Goal: Information Seeking & Learning: Learn about a topic

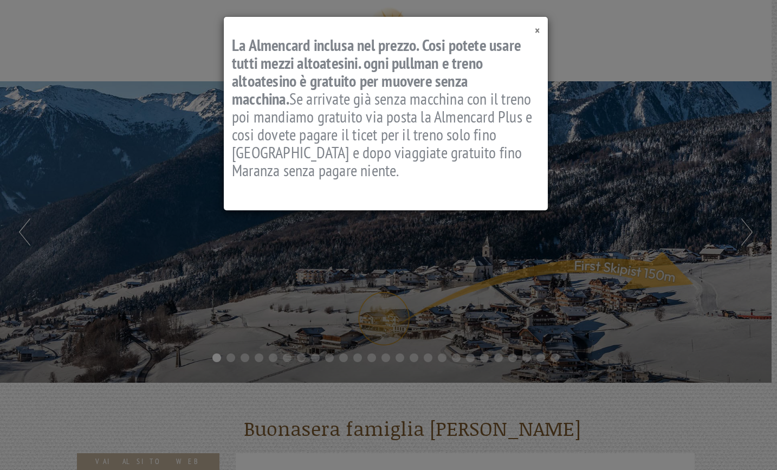
click at [539, 30] on span "×" at bounding box center [537, 30] width 5 height 15
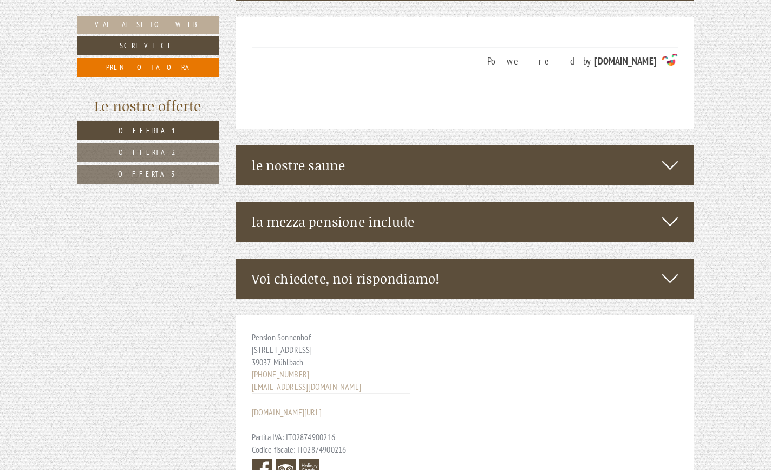
scroll to position [3521, 0]
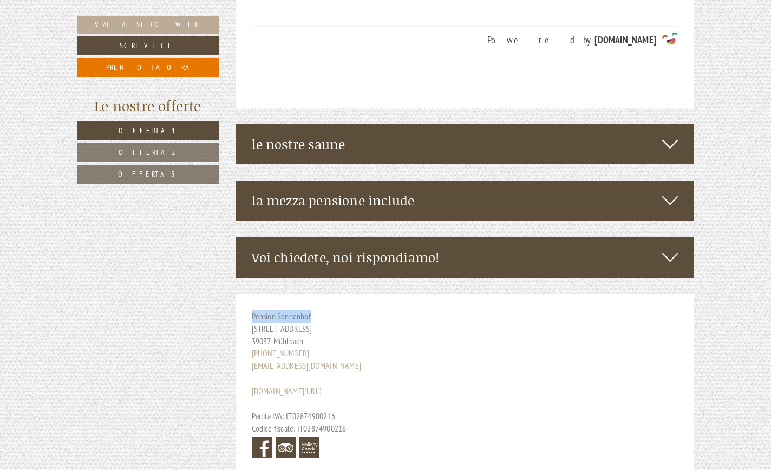
drag, startPoint x: 321, startPoint y: 179, endPoint x: 250, endPoint y: 179, distance: 71.0
click at [250, 294] on div "Pension Sonnenhof [STREET_ADDRESS] [PHONE_NUMBER] [EMAIL_ADDRESS][DOMAIN_NAME] …" at bounding box center [331, 385] width 191 height 183
copy span "Pension Sonnenhof"
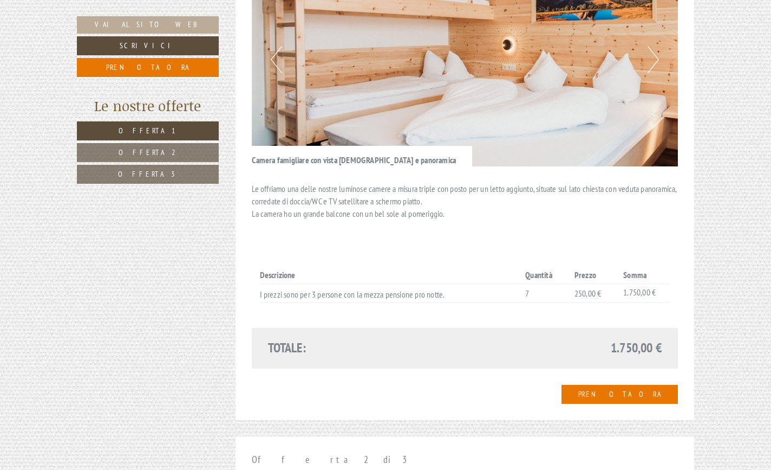
scroll to position [615, 0]
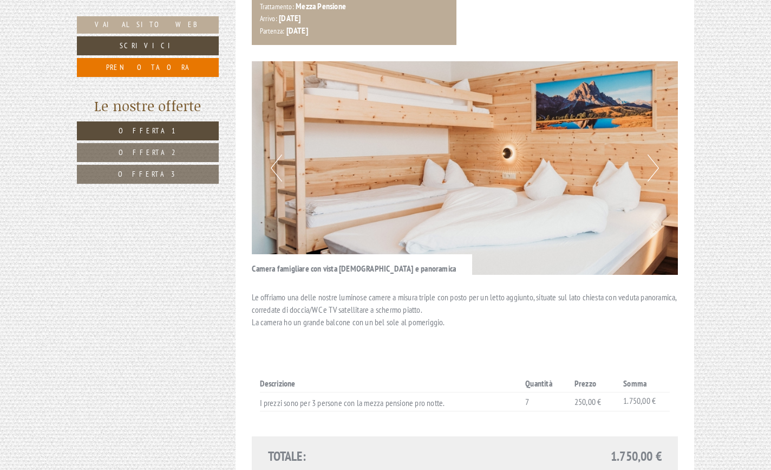
click at [654, 154] on button "Next" at bounding box center [653, 167] width 11 height 27
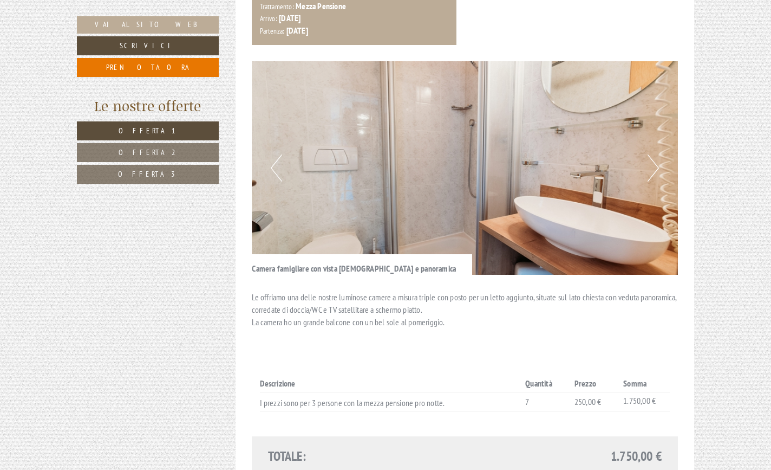
click at [654, 154] on button "Next" at bounding box center [653, 167] width 11 height 27
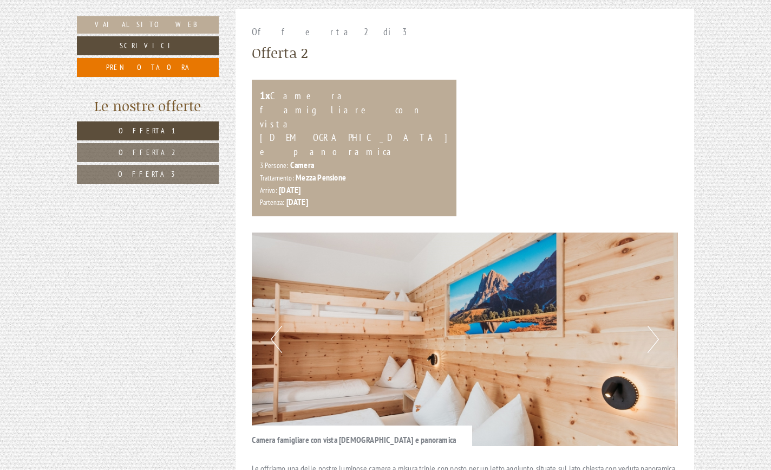
scroll to position [1157, 0]
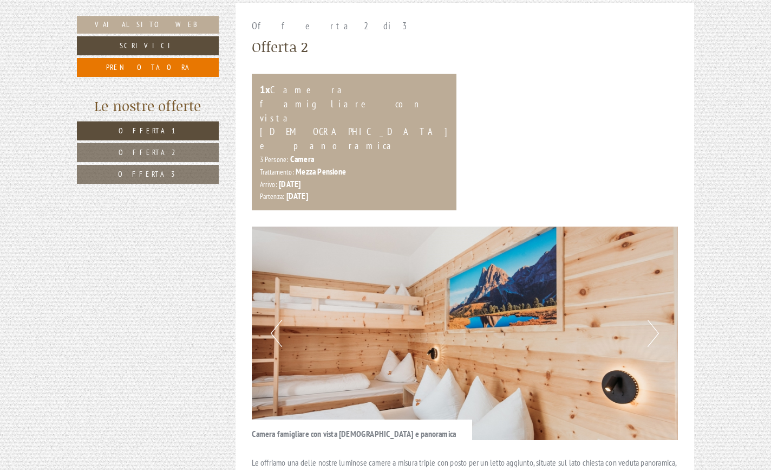
click at [653, 320] on button "Next" at bounding box center [653, 333] width 11 height 27
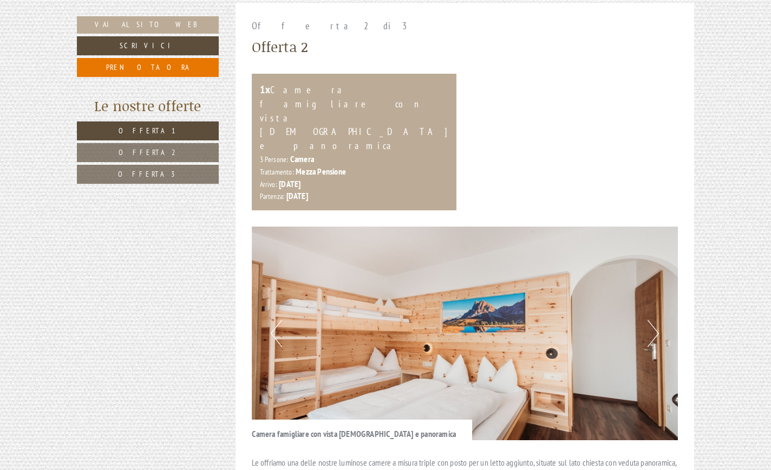
click at [653, 320] on button "Next" at bounding box center [653, 333] width 11 height 27
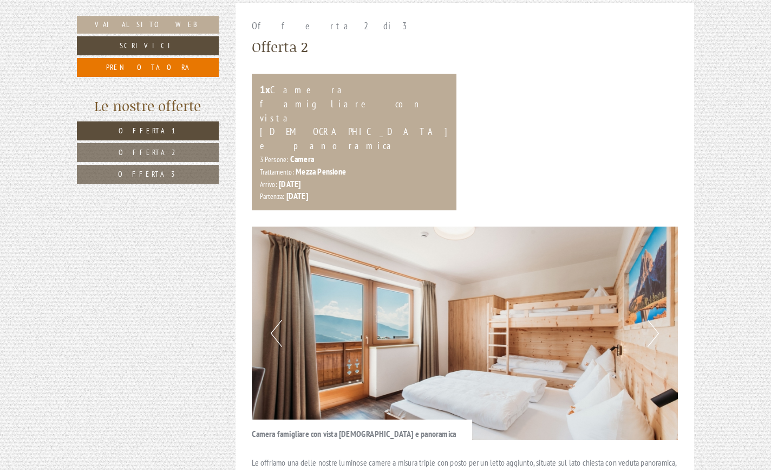
click at [653, 320] on button "Next" at bounding box center [653, 333] width 11 height 27
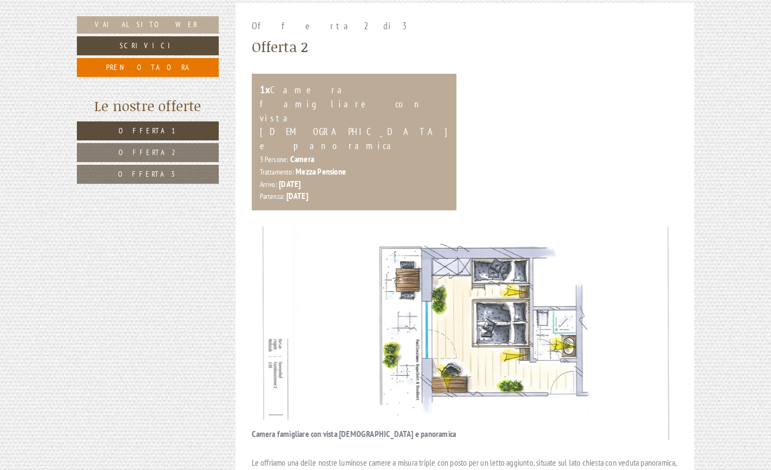
click at [151, 159] on link "Offerta 2" at bounding box center [148, 152] width 142 height 19
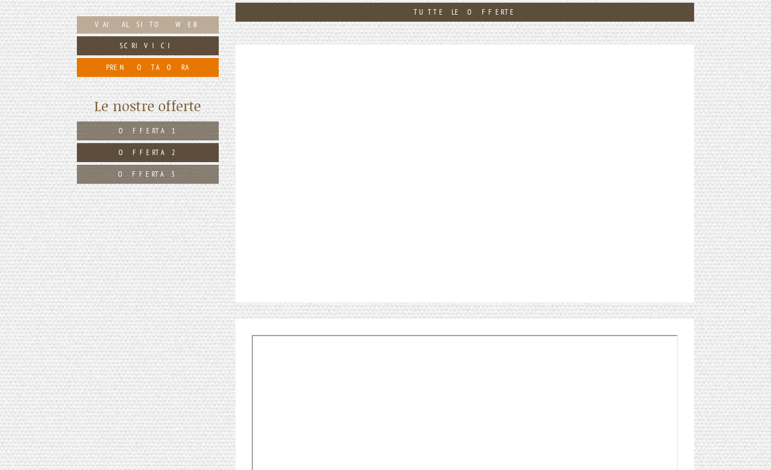
scroll to position [453, 0]
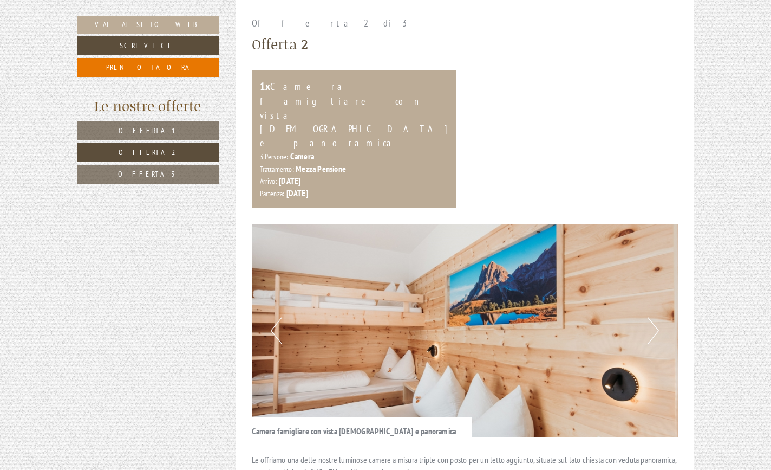
click at [149, 170] on span "Offerta 3" at bounding box center [148, 174] width 60 height 10
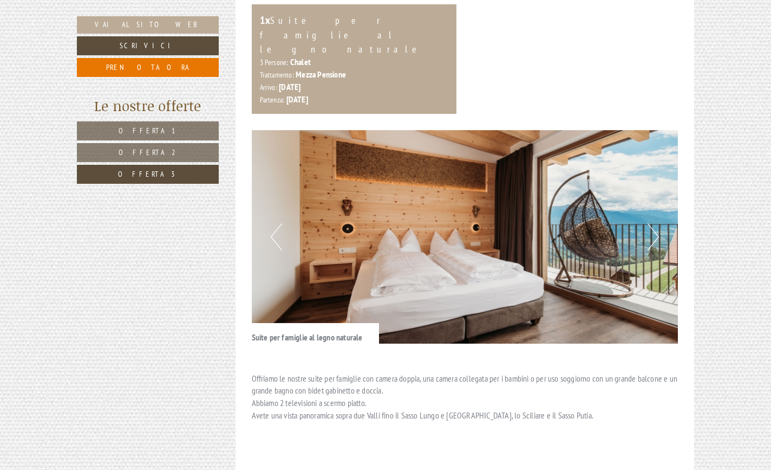
scroll to position [507, 0]
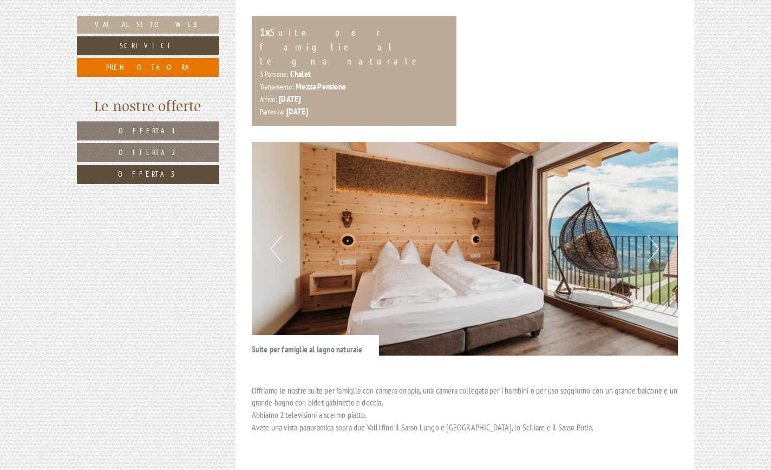
click at [654, 235] on button "Next" at bounding box center [653, 248] width 11 height 27
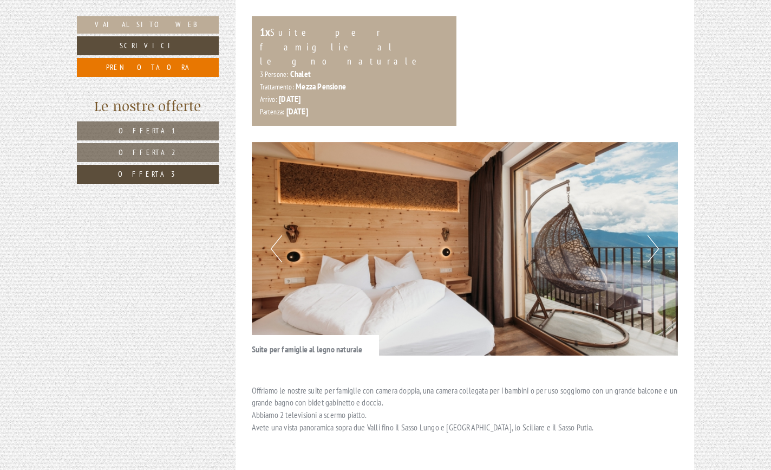
click at [653, 235] on button "Next" at bounding box center [653, 248] width 11 height 27
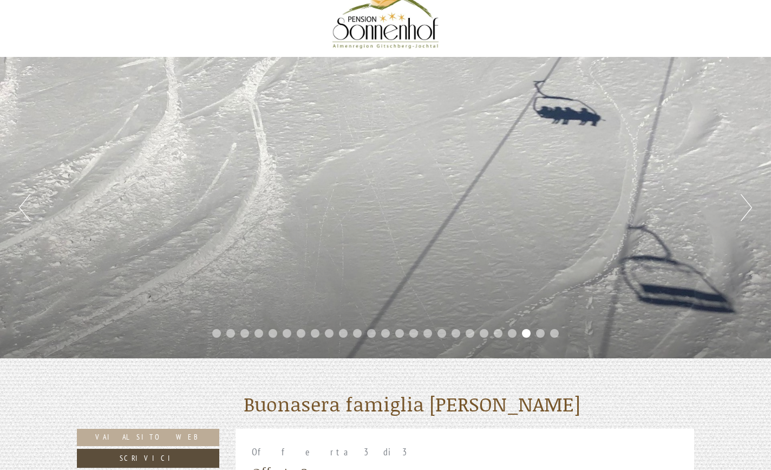
scroll to position [0, 0]
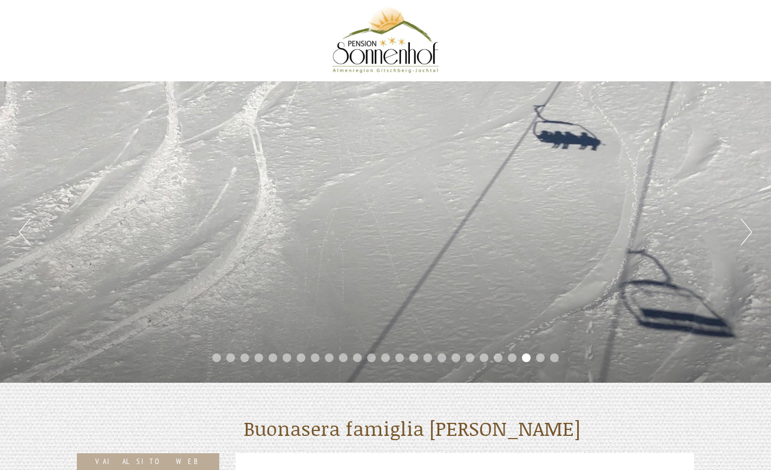
click at [749, 232] on button "Next" at bounding box center [746, 231] width 11 height 27
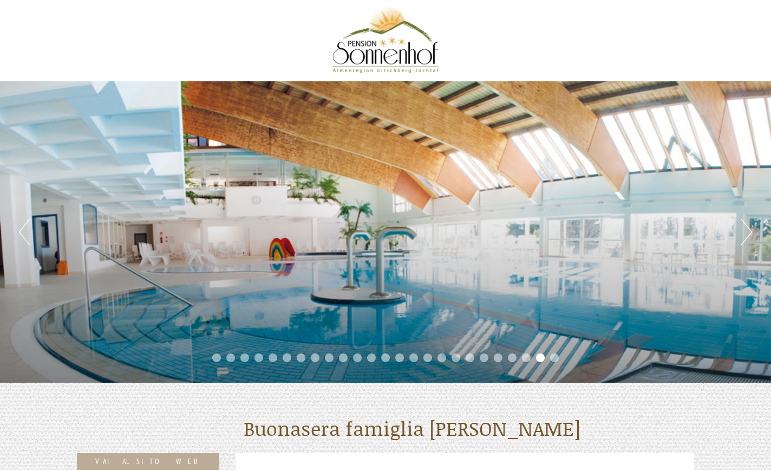
drag, startPoint x: 749, startPoint y: 232, endPoint x: 564, endPoint y: 61, distance: 251.5
click at [564, 61] on div at bounding box center [385, 40] width 607 height 70
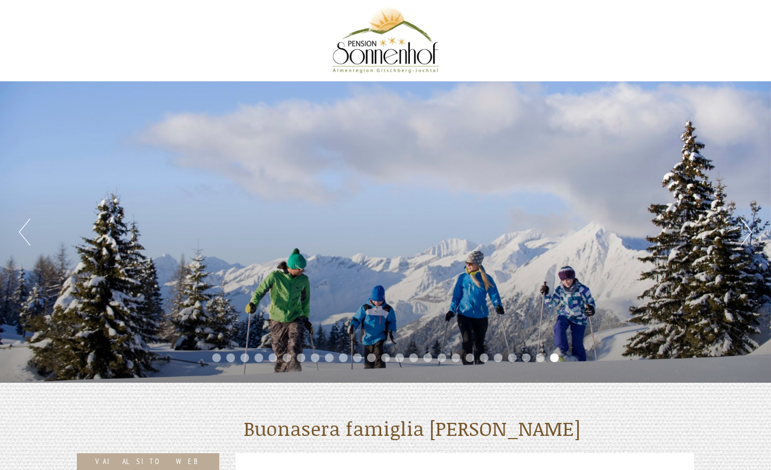
click at [751, 233] on button "Next" at bounding box center [746, 231] width 11 height 27
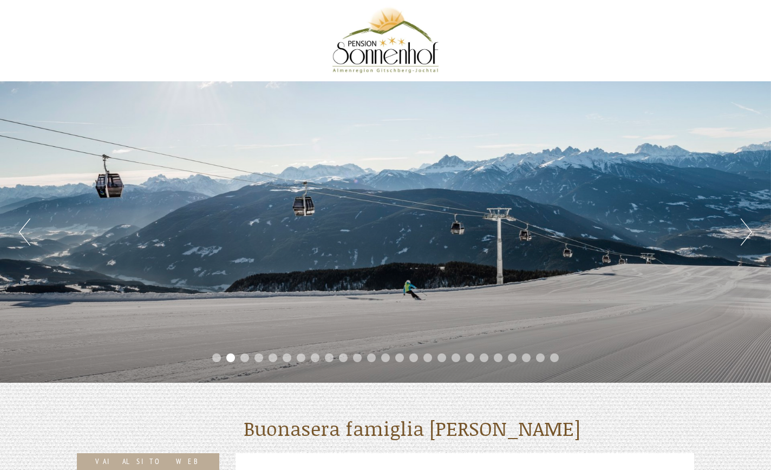
click at [20, 236] on button "Previous" at bounding box center [24, 231] width 11 height 27
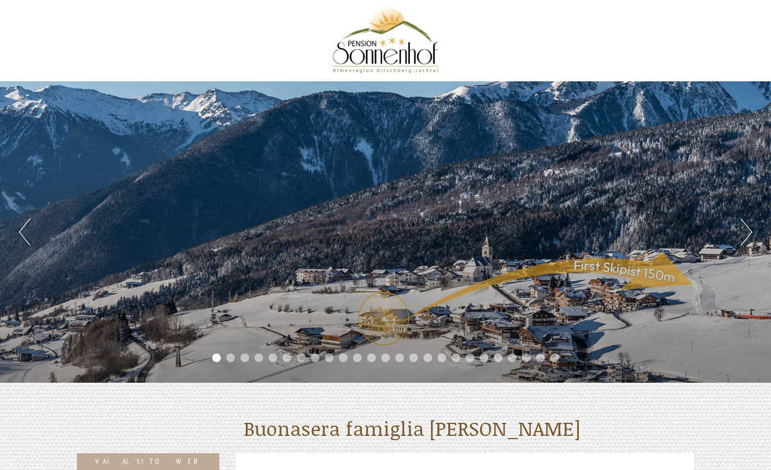
click at [750, 232] on button "Next" at bounding box center [746, 231] width 11 height 27
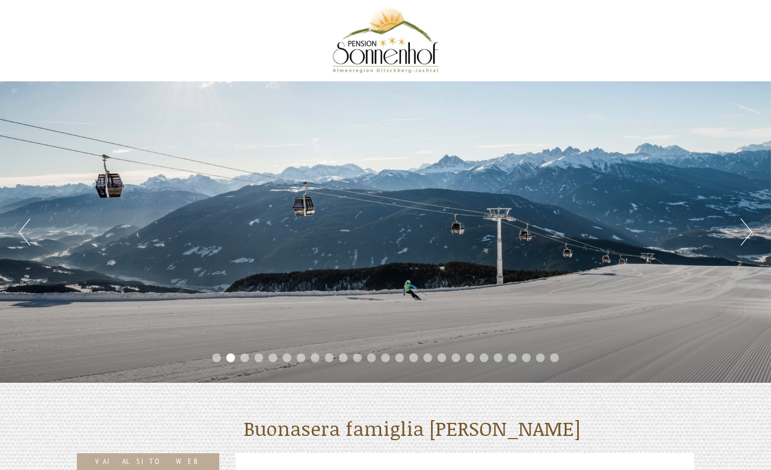
click at [750, 234] on button "Next" at bounding box center [746, 231] width 11 height 27
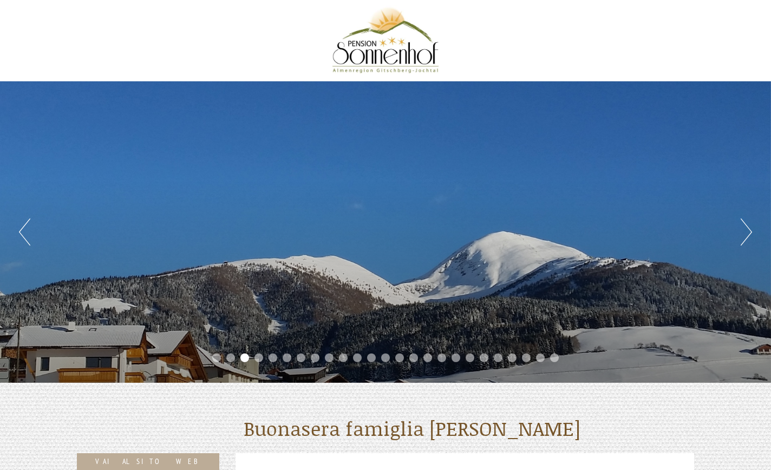
click at [750, 234] on button "Next" at bounding box center [746, 231] width 11 height 27
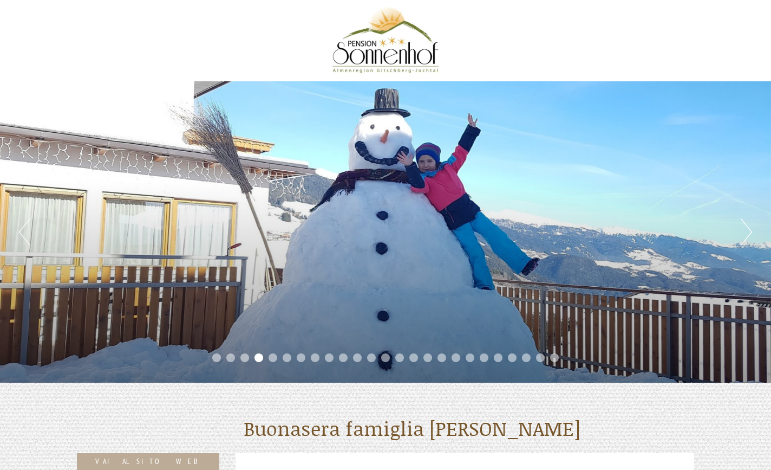
click at [750, 234] on button "Next" at bounding box center [746, 231] width 11 height 27
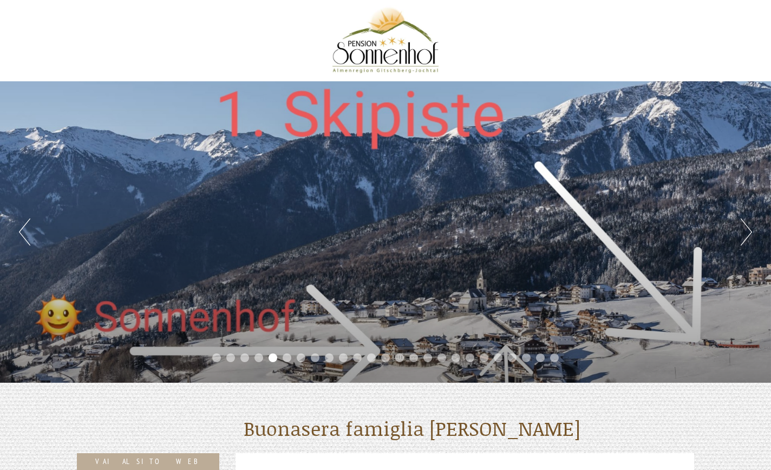
click at [750, 234] on button "Next" at bounding box center [746, 231] width 11 height 27
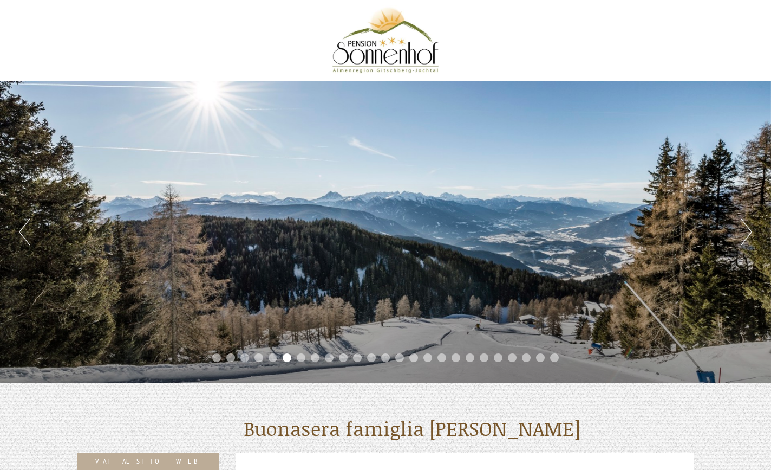
click at [750, 234] on button "Next" at bounding box center [746, 231] width 11 height 27
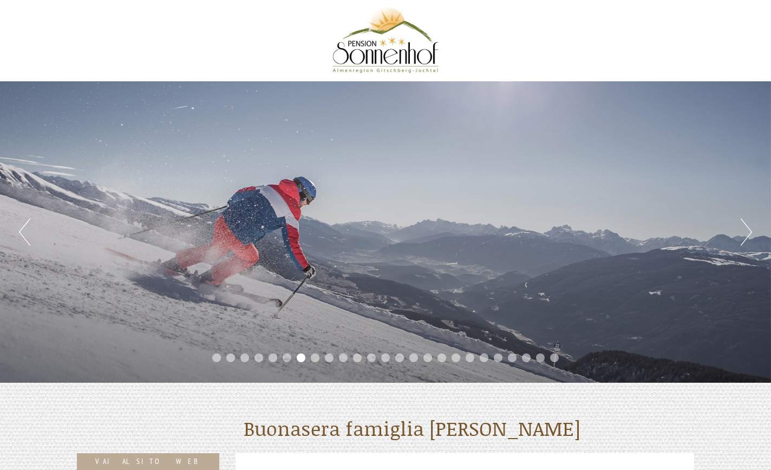
click at [750, 234] on button "Next" at bounding box center [746, 231] width 11 height 27
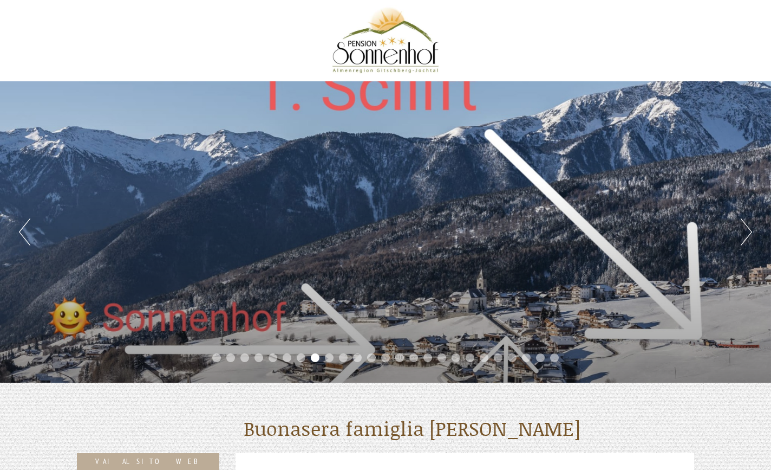
click at [750, 234] on button "Next" at bounding box center [746, 231] width 11 height 27
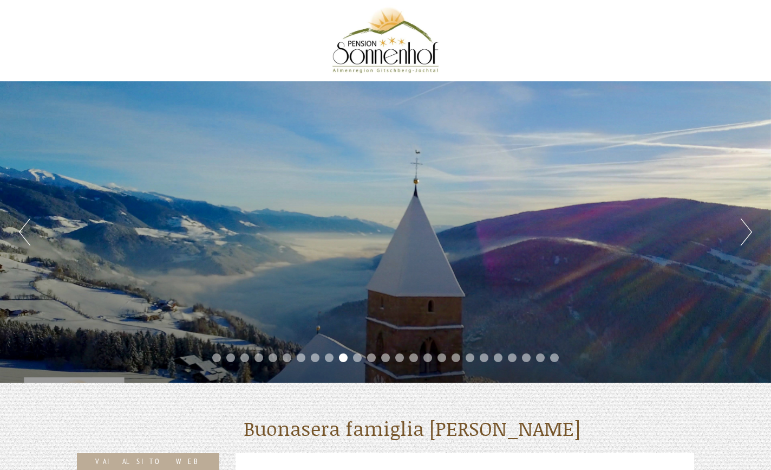
click at [17, 232] on div "Previous Next 1 2 3 4 5 6 7 8 9 10 11 12 13 14 15 16 17 18 19 20 21 22 23 24 25" at bounding box center [385, 231] width 771 height 301
click at [20, 232] on button "Previous" at bounding box center [24, 231] width 11 height 27
drag, startPoint x: 20, startPoint y: 232, endPoint x: 748, endPoint y: 231, distance: 728.1
click at [748, 231] on button "Next" at bounding box center [746, 231] width 11 height 27
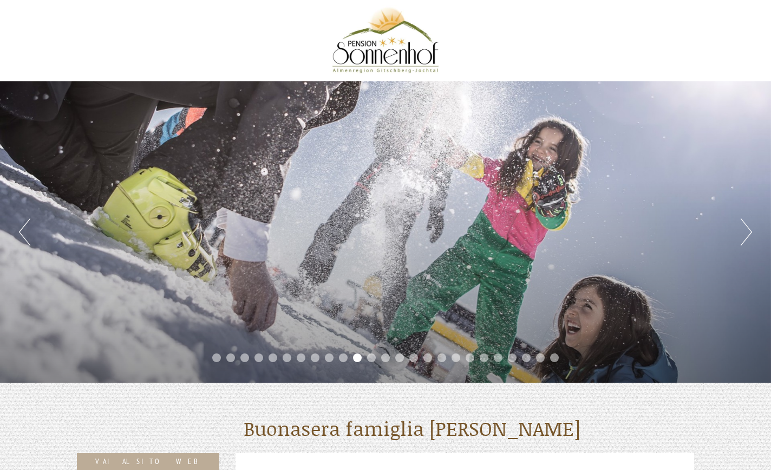
click at [748, 231] on button "Next" at bounding box center [746, 231] width 11 height 27
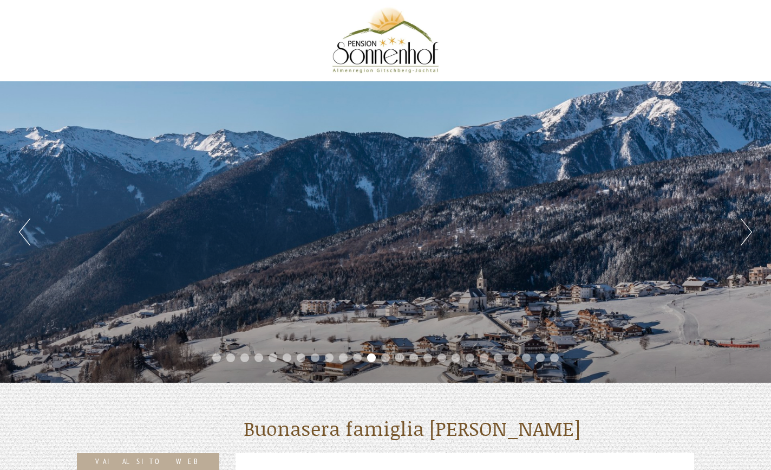
click at [748, 231] on button "Next" at bounding box center [746, 231] width 11 height 27
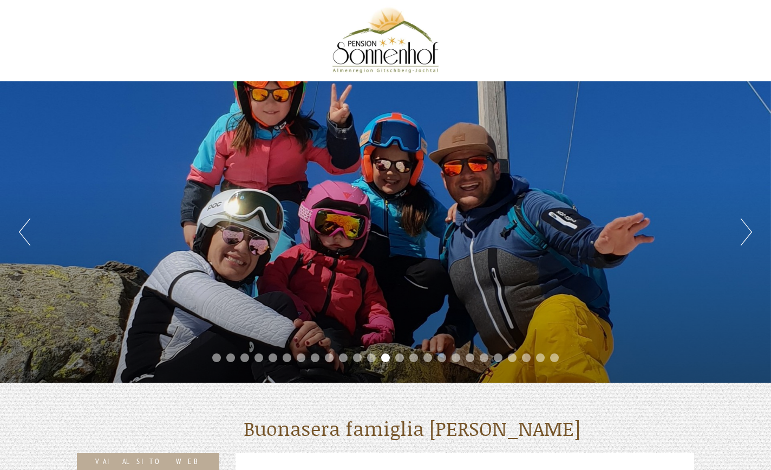
click at [748, 231] on button "Next" at bounding box center [746, 231] width 11 height 27
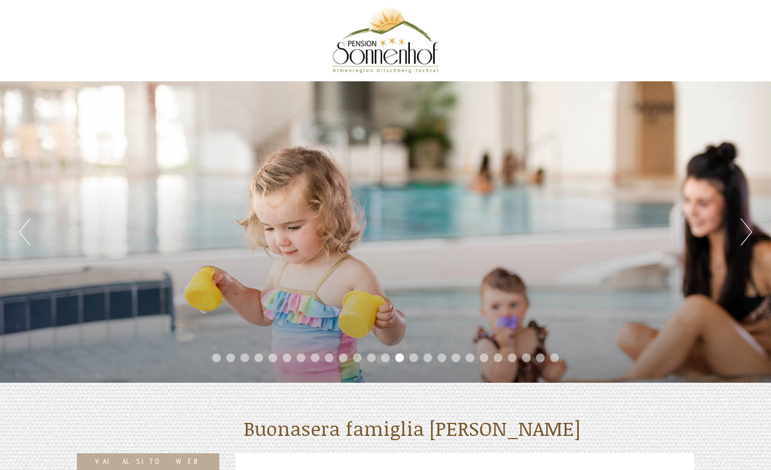
click at [748, 231] on button "Next" at bounding box center [746, 231] width 11 height 27
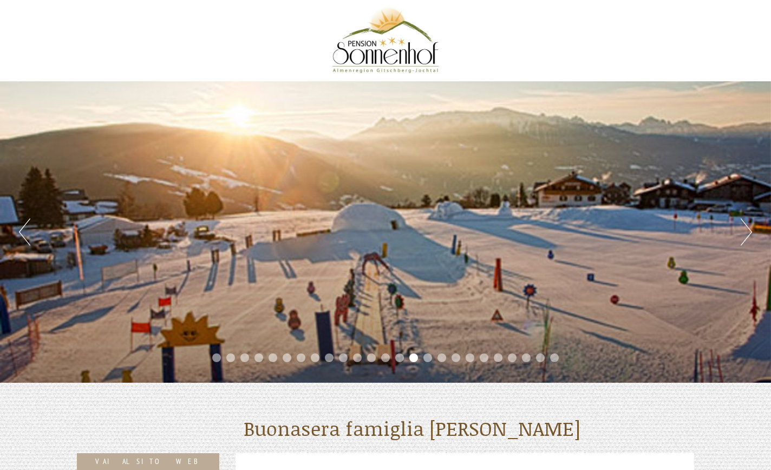
click at [748, 231] on button "Next" at bounding box center [746, 231] width 11 height 27
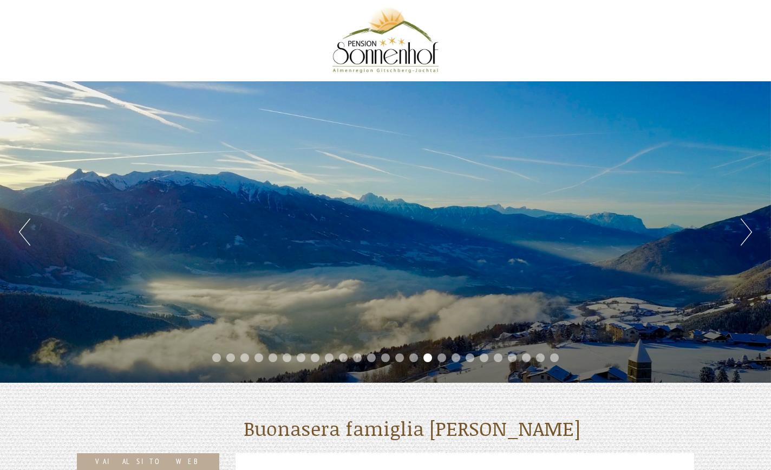
click at [748, 231] on button "Next" at bounding box center [746, 231] width 11 height 27
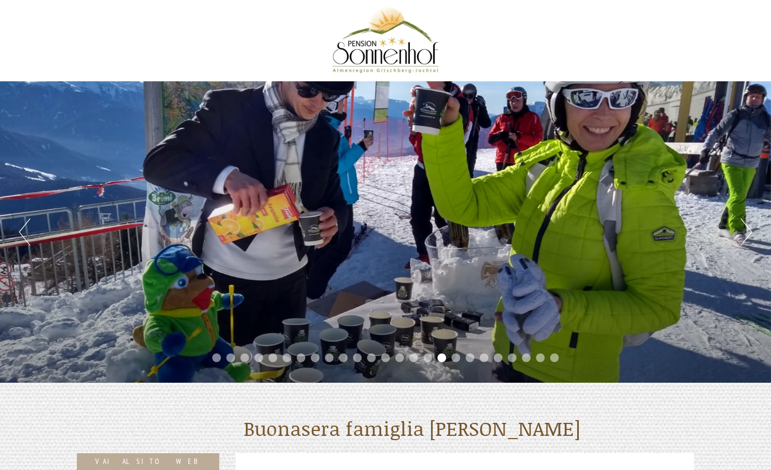
click at [748, 231] on button "Next" at bounding box center [746, 231] width 11 height 27
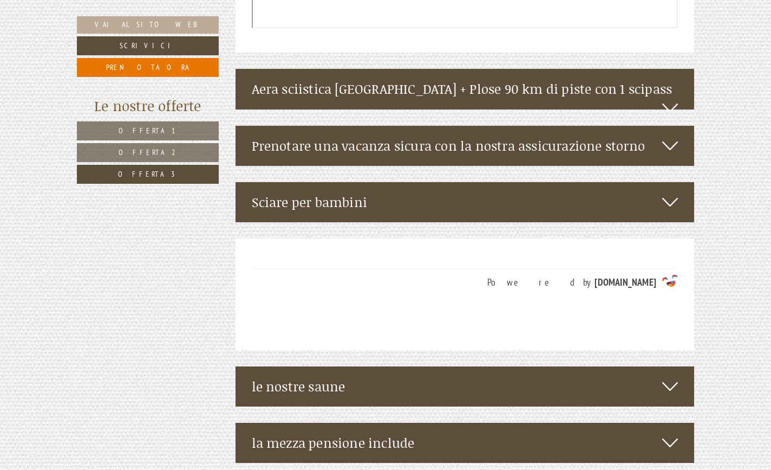
scroll to position [2004, 0]
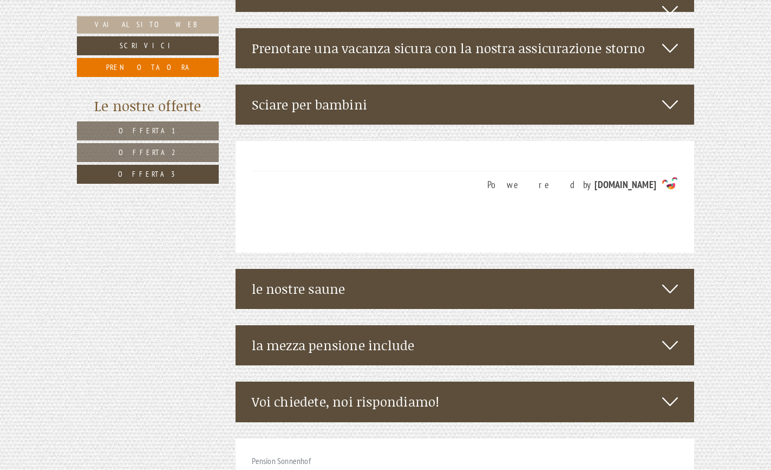
click at [340, 269] on div "le nostre saune" at bounding box center [465, 289] width 459 height 40
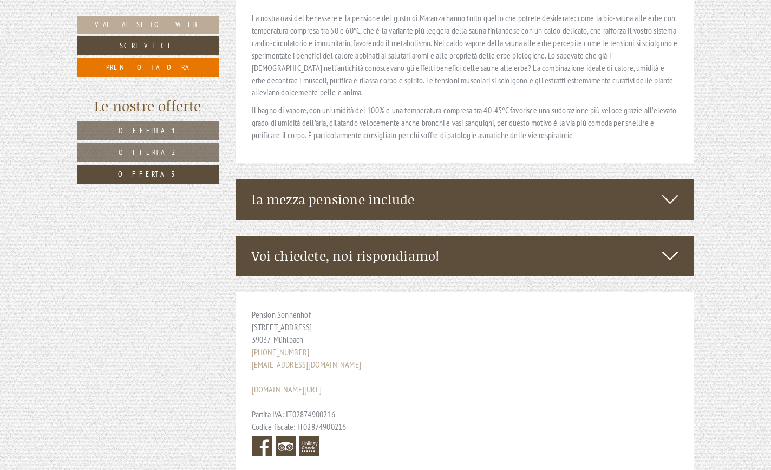
scroll to position [2763, 0]
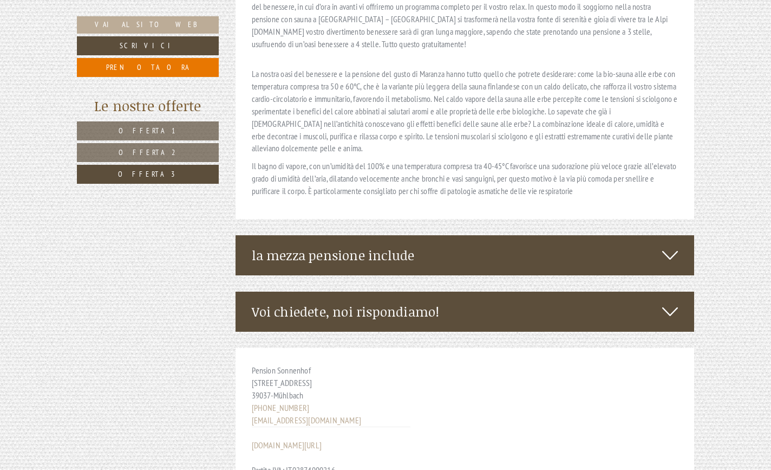
click at [365, 235] on div "la mezza pensione include" at bounding box center [465, 255] width 459 height 40
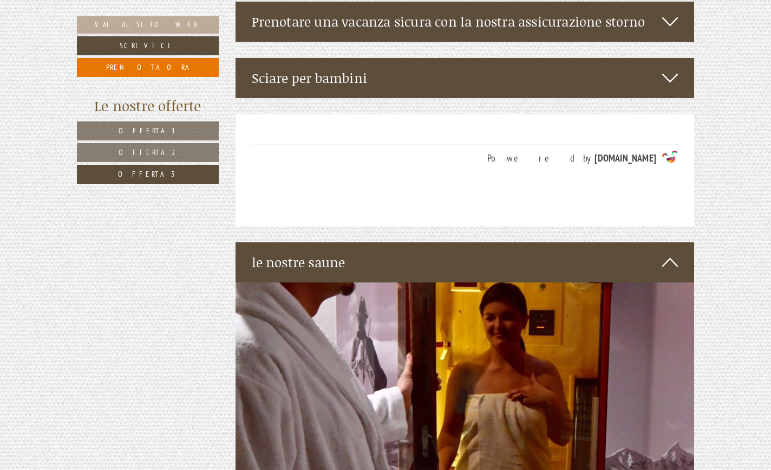
scroll to position [1896, 0]
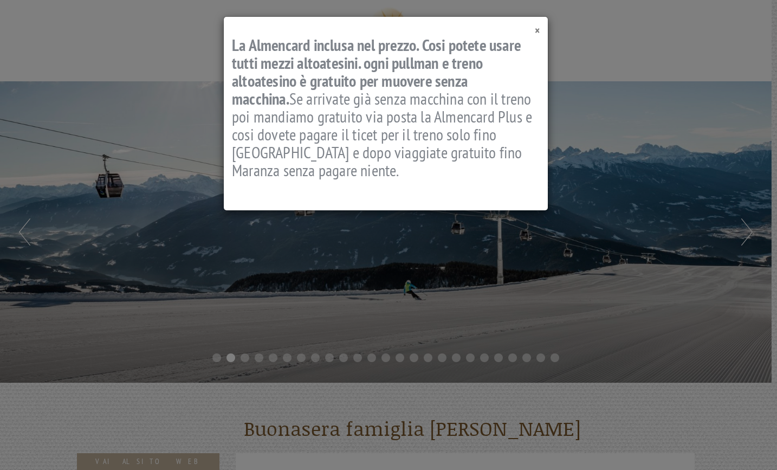
click at [536, 28] on span "×" at bounding box center [537, 30] width 5 height 15
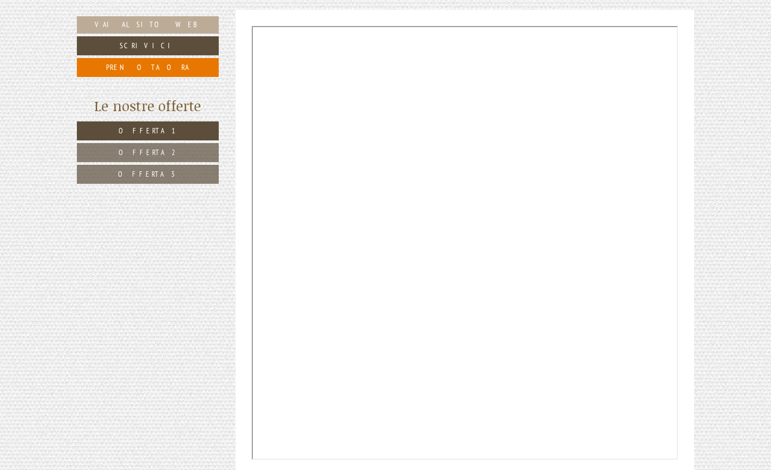
scroll to position [2980, 0]
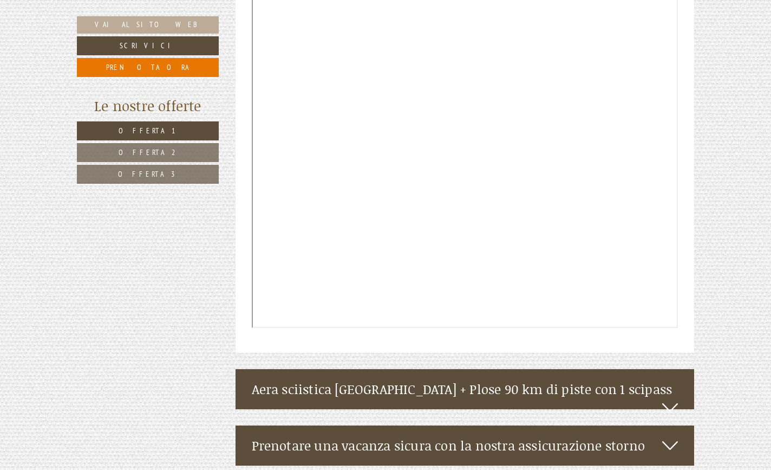
click at [544, 369] on div "Aera sciistica [GEOGRAPHIC_DATA] + Plose 90 km di piste con 1 scipass" at bounding box center [465, 389] width 459 height 40
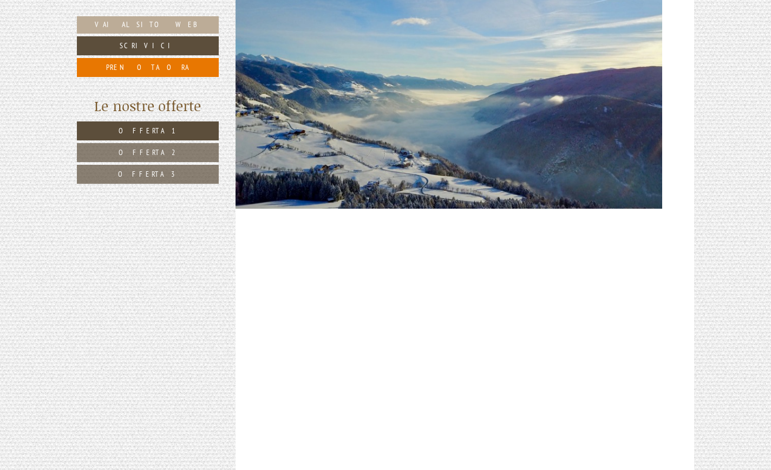
scroll to position [3575, 0]
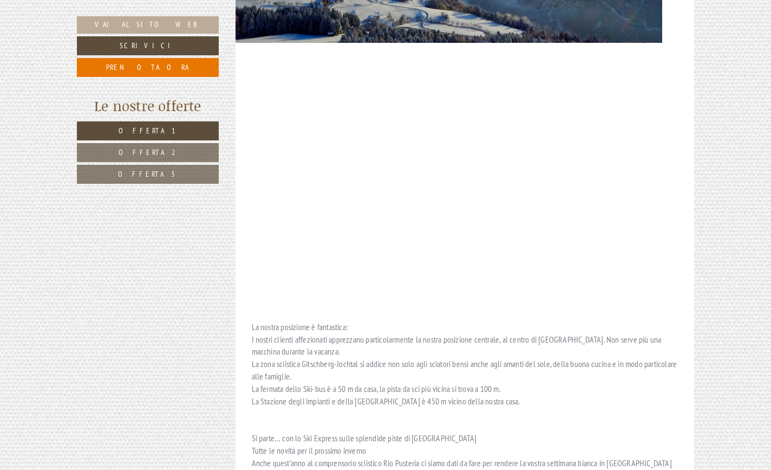
drag, startPoint x: 515, startPoint y: 249, endPoint x: 248, endPoint y: 249, distance: 267.1
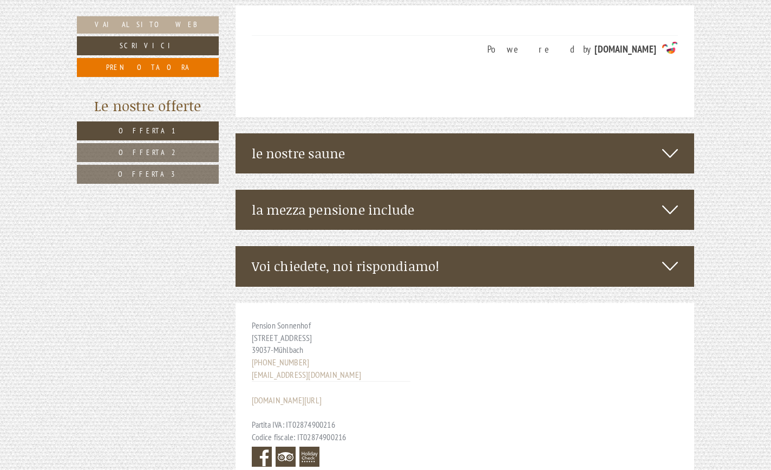
scroll to position [4334, 0]
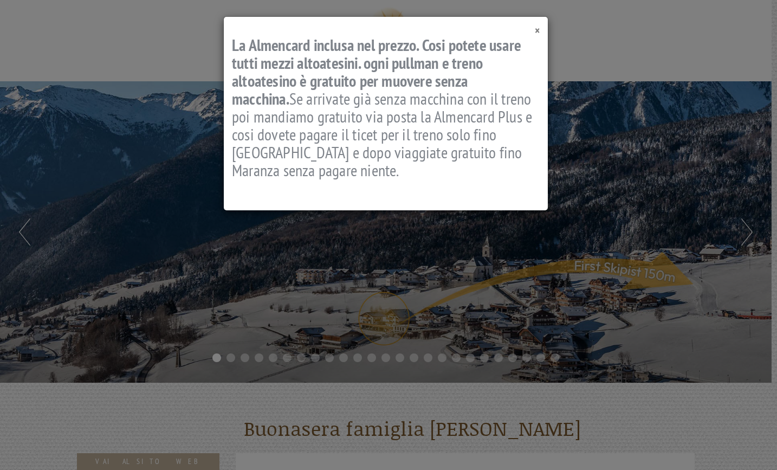
click at [536, 31] on span "×" at bounding box center [537, 30] width 5 height 15
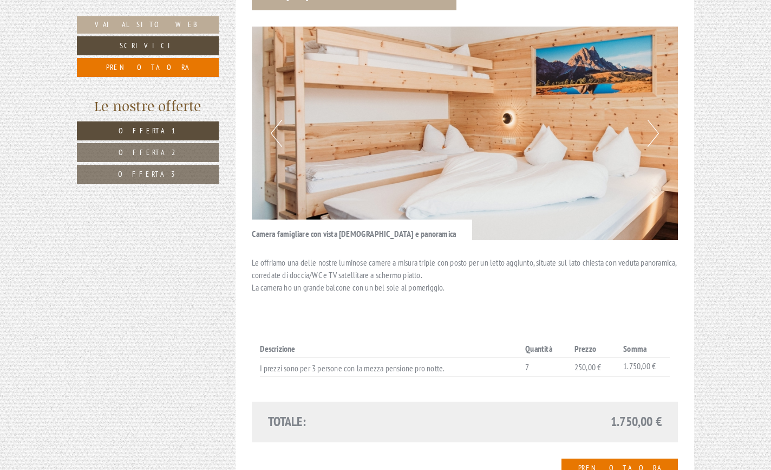
scroll to position [433, 0]
